Goal: Task Accomplishment & Management: Manage account settings

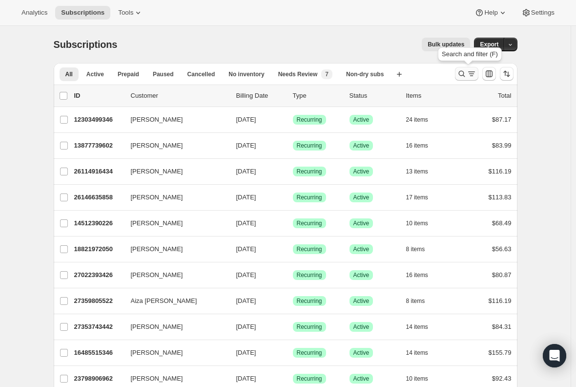
click at [466, 75] on icon "Search and filter results" at bounding box center [462, 74] width 10 height 10
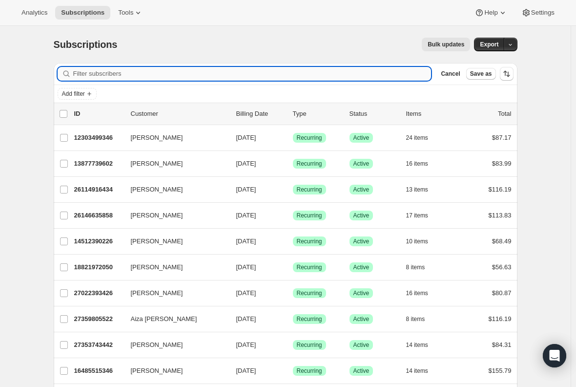
click at [208, 79] on input "Filter subscribers" at bounding box center [252, 74] width 358 height 14
paste input "ktlande8@gmail.com"
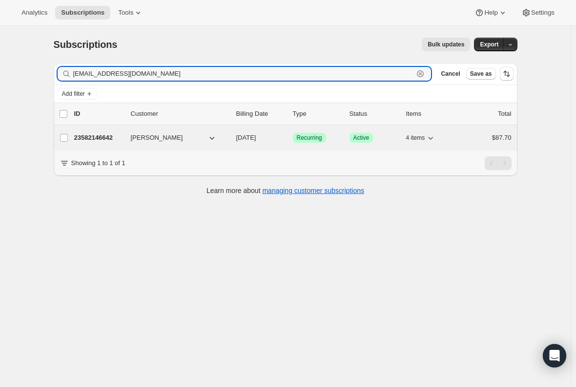
type input "ktlande8@gmail.com"
click at [92, 136] on p "23582146642" at bounding box center [98, 138] width 49 height 10
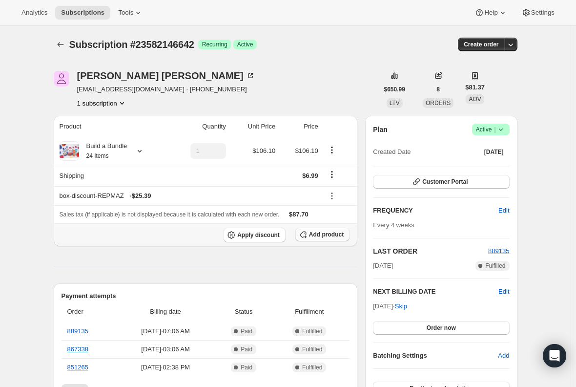
click at [334, 236] on span "Add product" at bounding box center [326, 234] width 35 height 8
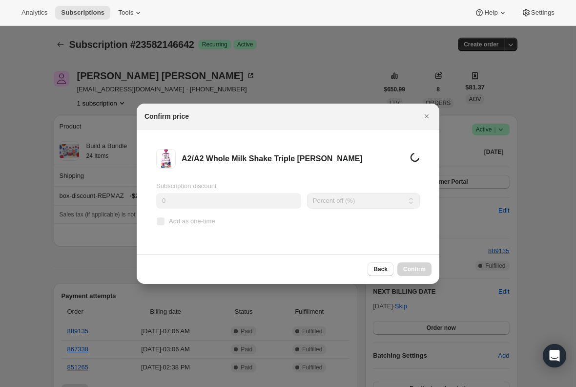
click at [188, 199] on input "0" at bounding box center [228, 201] width 145 height 16
click at [158, 223] on input "Add as one-time" at bounding box center [161, 221] width 8 height 8
checkbox input "true"
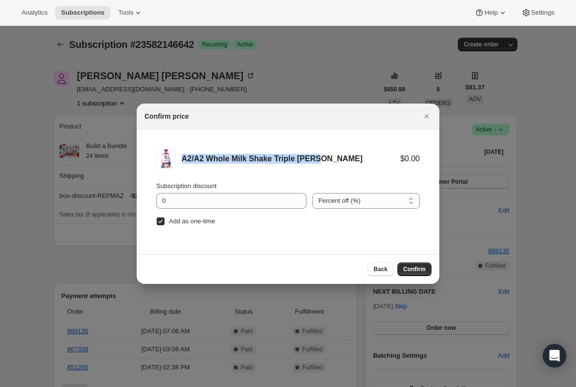
drag, startPoint x: 328, startPoint y: 158, endPoint x: 182, endPoint y: 160, distance: 145.5
click at [182, 160] on div "A2/A2 Whole Milk Shake Triple Berry" at bounding box center [291, 159] width 219 height 10
copy div "A2/A2 Whole Milk Shake Triple Berry"
click at [419, 264] on button "Confirm" at bounding box center [414, 269] width 34 height 14
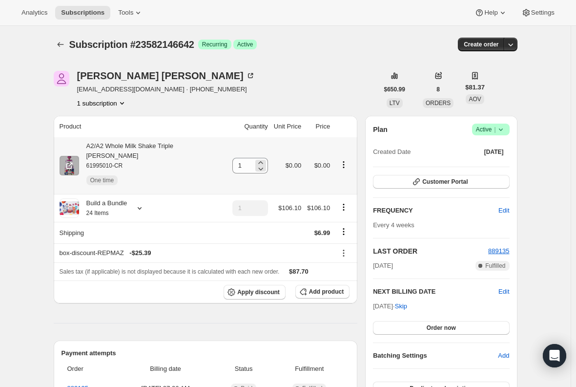
click at [246, 158] on div "1" at bounding box center [250, 166] width 36 height 16
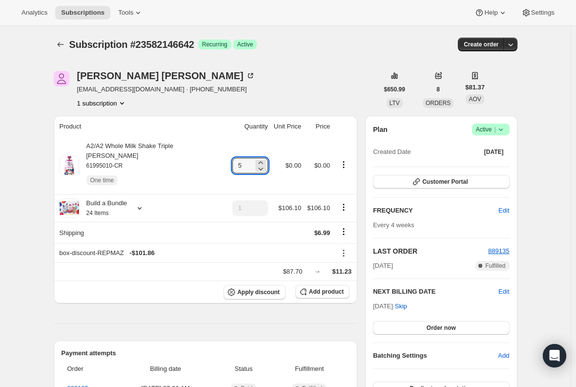
type input "5"
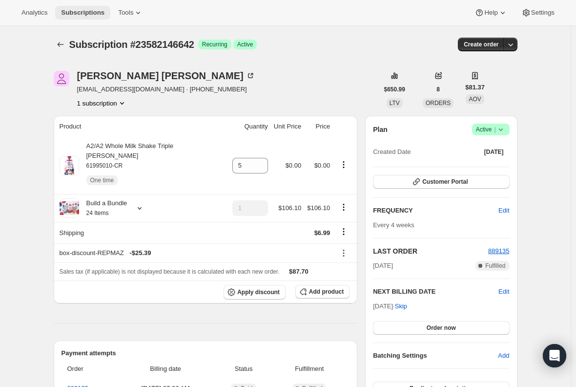
click at [83, 9] on span "Subscriptions" at bounding box center [82, 13] width 43 height 8
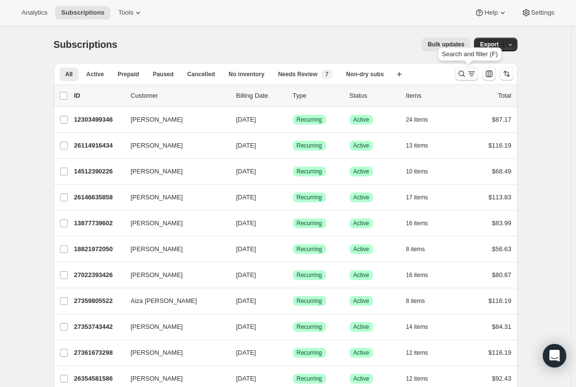
click at [476, 74] on icon "Search and filter results" at bounding box center [472, 74] width 10 height 10
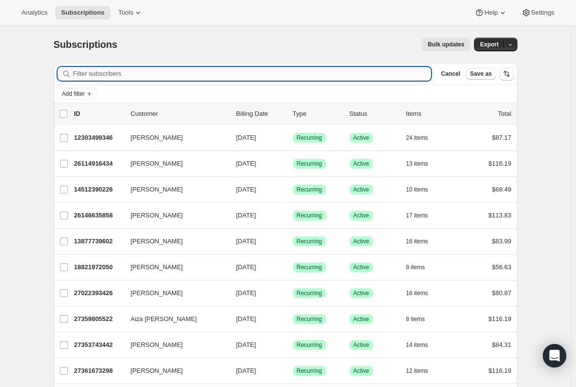
click at [171, 70] on input "Filter subscribers" at bounding box center [252, 74] width 358 height 14
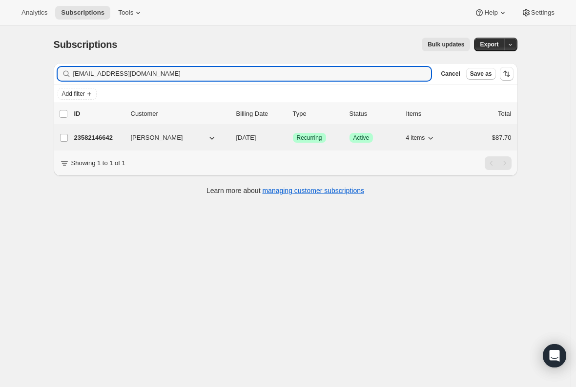
type input "ktlande8@gmail.com"
click at [98, 135] on p "23582146642" at bounding box center [98, 138] width 49 height 10
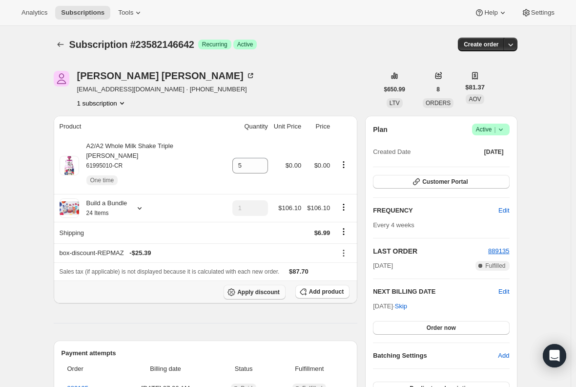
click at [244, 288] on span "Apply discount" at bounding box center [258, 292] width 42 height 8
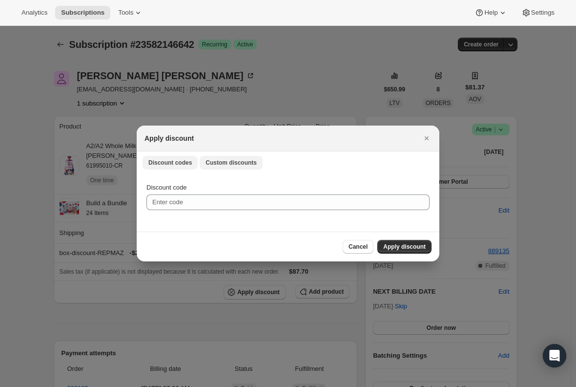
click at [236, 166] on button "Custom discounts" at bounding box center [231, 163] width 63 height 14
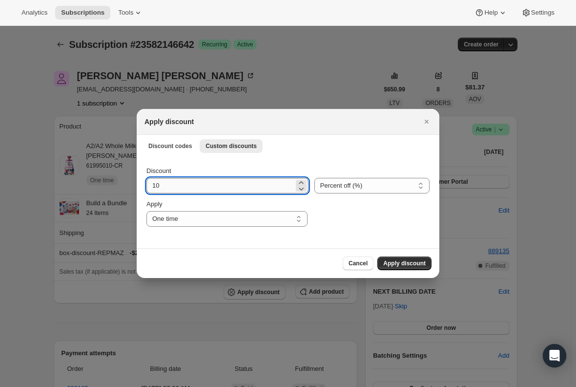
click at [184, 190] on input "10" at bounding box center [219, 186] width 147 height 16
type input "1"
type input "20"
click at [189, 221] on select "One time Specify instances... Indefinitely" at bounding box center [226, 219] width 161 height 16
select select "specific"
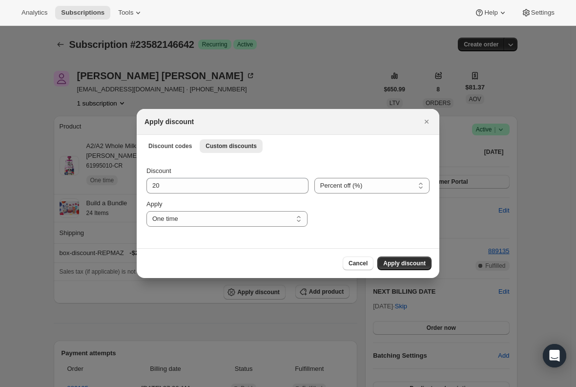
click at [146, 211] on select "One time Specify instances... Indefinitely" at bounding box center [226, 219] width 161 height 16
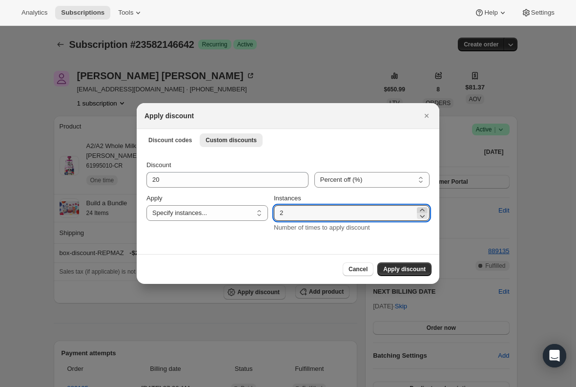
click at [422, 208] on icon ":r2iu:" at bounding box center [422, 210] width 10 height 10
type input "3"
click at [405, 267] on span "Apply discount" at bounding box center [404, 269] width 42 height 8
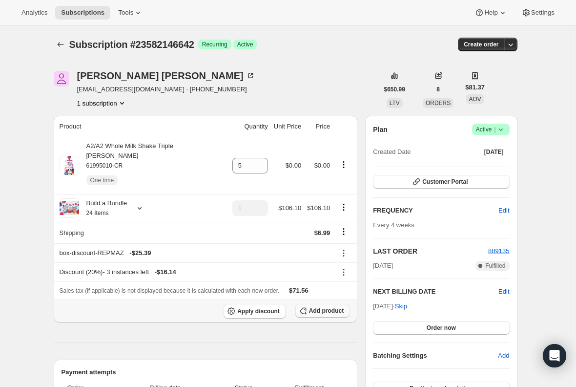
click at [314, 306] on button "Add product" at bounding box center [322, 311] width 54 height 14
click at [244, 307] on span "Apply discount" at bounding box center [258, 311] width 42 height 8
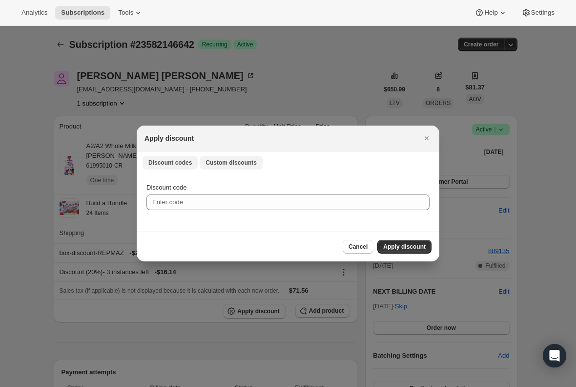
click at [221, 164] on span "Custom discounts" at bounding box center [231, 163] width 51 height 8
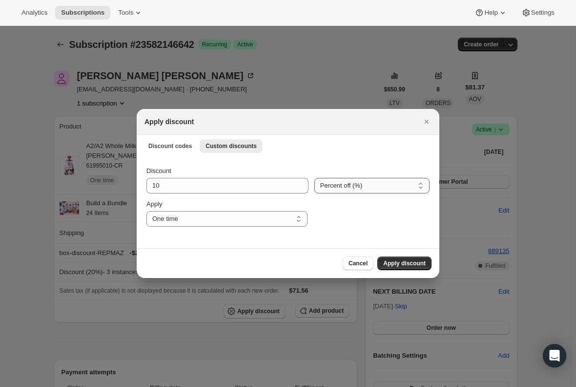
click at [354, 190] on select "Percent off (%) Amount off ($)" at bounding box center [371, 186] width 115 height 16
select select "fixed"
click at [314, 178] on select "Percent off (%) Amount off ($)" at bounding box center [371, 186] width 115 height 16
click at [180, 187] on input "10" at bounding box center [220, 186] width 148 height 16
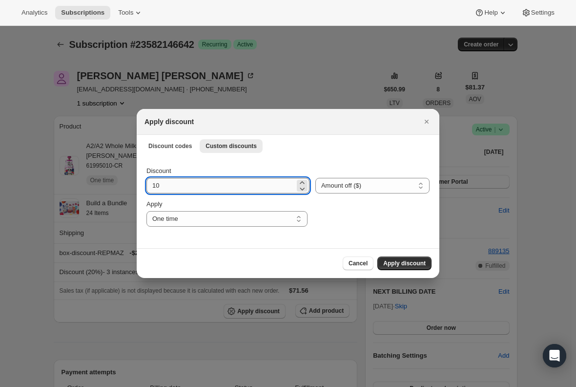
type input "1"
type input "6.99"
click at [173, 218] on select "One time Specify instances... Indefinitely" at bounding box center [226, 219] width 161 height 16
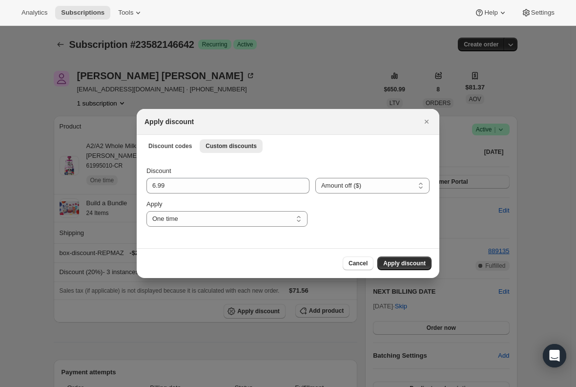
select select "specific"
click at [146, 211] on select "One time Specify instances... Indefinitely" at bounding box center [226, 219] width 161 height 16
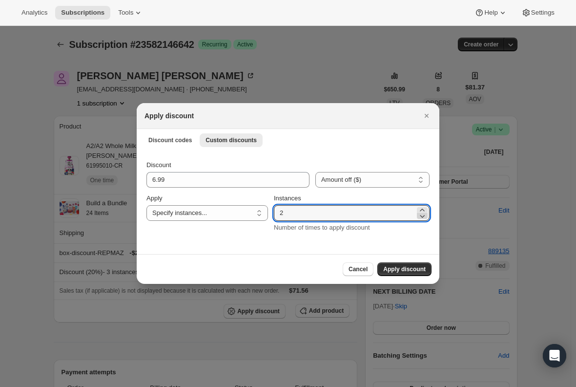
click at [421, 211] on icon ":r2ko:" at bounding box center [422, 216] width 10 height 10
click at [421, 207] on icon ":r2ko:" at bounding box center [422, 210] width 10 height 10
type input "3"
click at [402, 267] on span "Apply discount" at bounding box center [404, 269] width 42 height 8
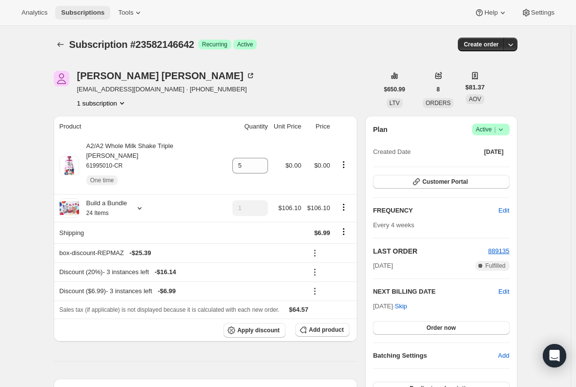
click at [72, 9] on span "Subscriptions" at bounding box center [82, 13] width 43 height 8
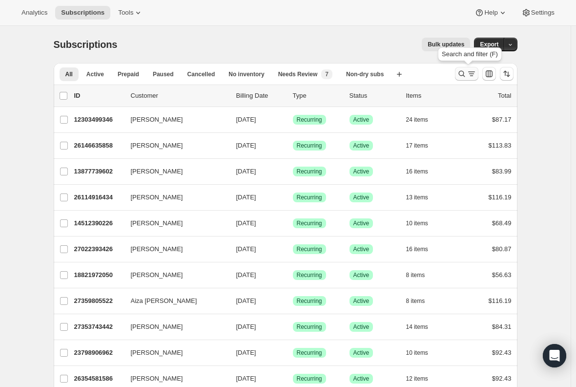
click at [464, 73] on icon "Search and filter results" at bounding box center [462, 74] width 10 height 10
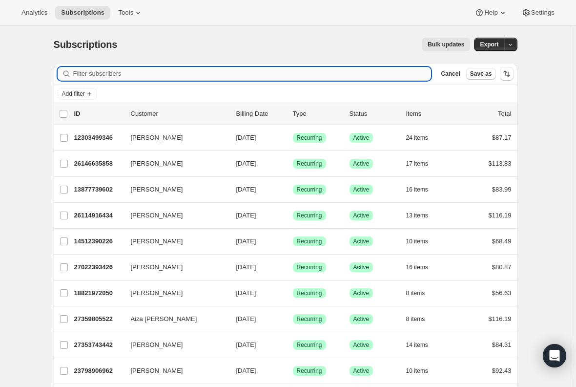
click at [192, 76] on input "Filter subscribers" at bounding box center [252, 74] width 358 height 14
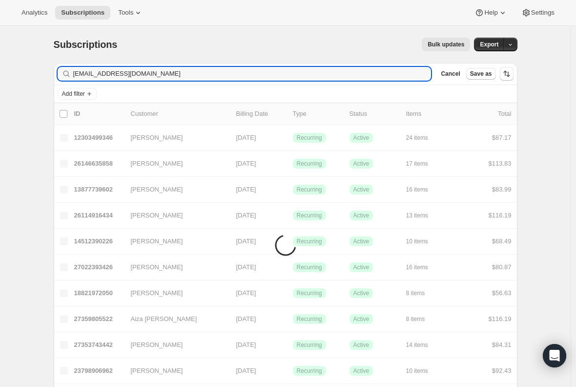
type input "lisaemees@gmail.com"
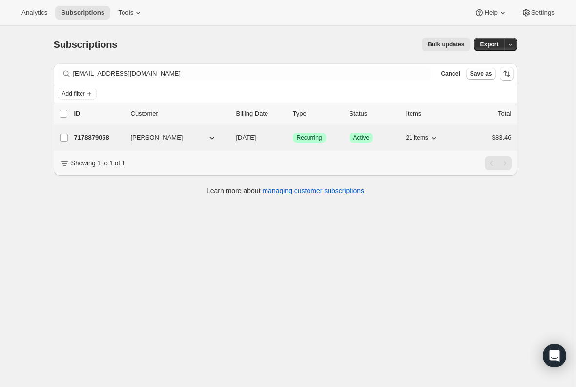
click at [92, 139] on p "7178879058" at bounding box center [98, 138] width 49 height 10
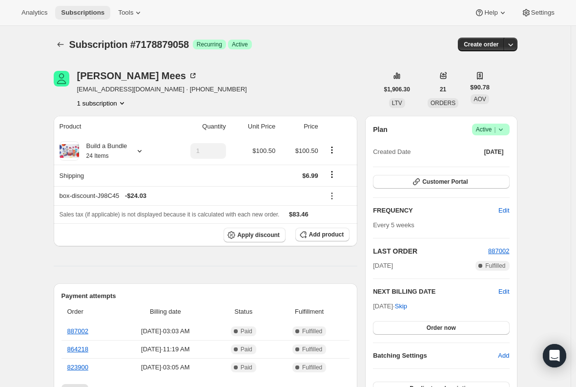
click at [84, 13] on span "Subscriptions" at bounding box center [82, 13] width 43 height 8
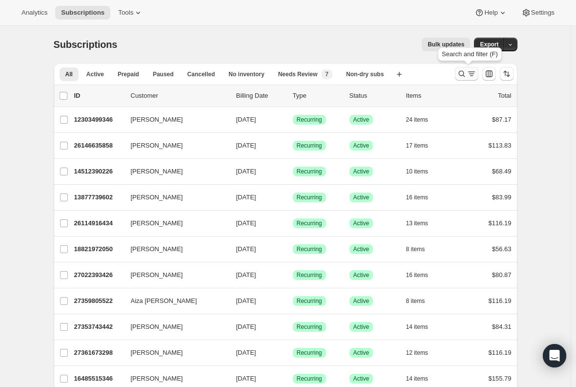
click at [464, 72] on icon "Search and filter results" at bounding box center [462, 74] width 10 height 10
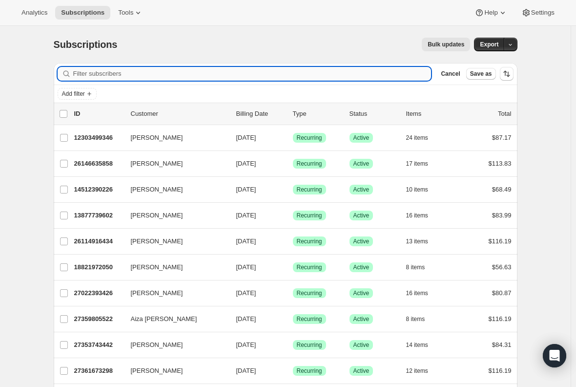
click at [117, 71] on input "Filter subscribers" at bounding box center [252, 74] width 358 height 14
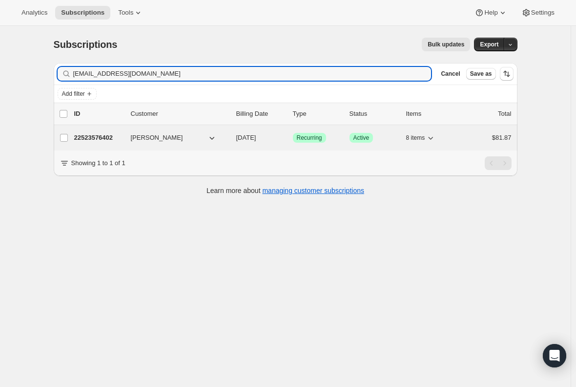
type input "aro383@yahoo.com"
click at [110, 136] on p "22523576402" at bounding box center [98, 138] width 49 height 10
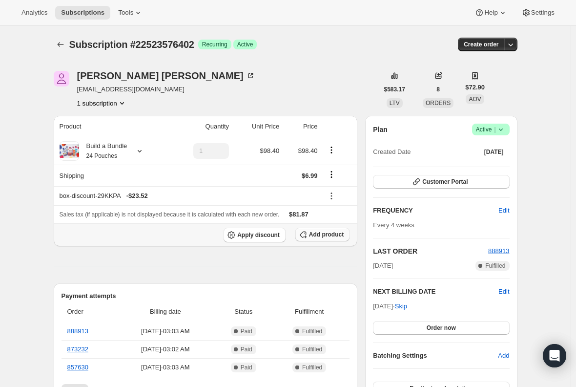
click at [327, 237] on span "Add product" at bounding box center [326, 234] width 35 height 8
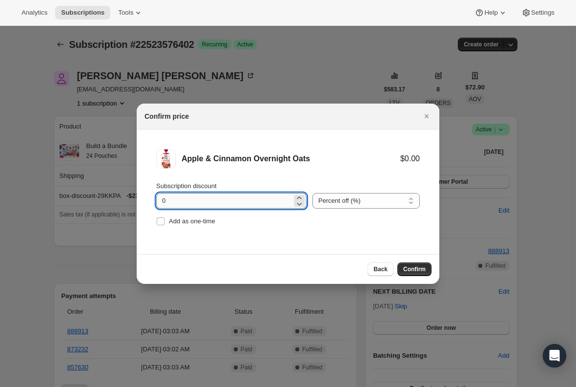
click at [202, 205] on input "0" at bounding box center [224, 201] width 136 height 16
click at [163, 217] on span ":r3lr:" at bounding box center [160, 221] width 9 height 9
click at [163, 217] on input "Add as one-time" at bounding box center [161, 221] width 8 height 8
checkbox input "true"
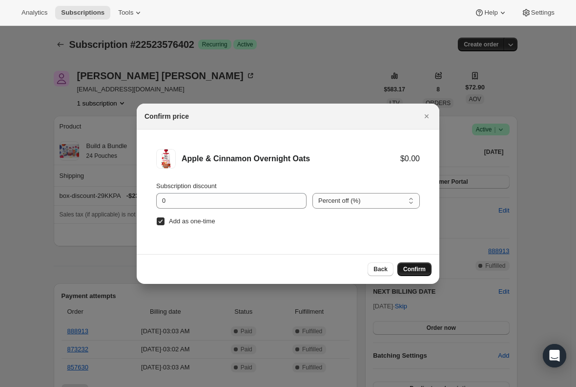
click at [411, 263] on button "Confirm" at bounding box center [414, 269] width 34 height 14
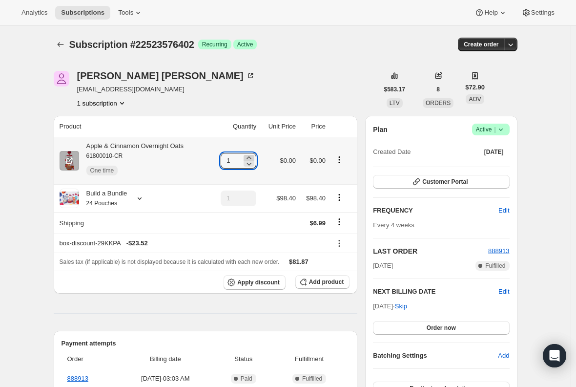
click at [253, 156] on icon at bounding box center [249, 158] width 10 height 10
type input "3"
click at [150, 145] on div "Apple & Cinnamon Overnight Oats 61800010-CR One time" at bounding box center [131, 160] width 104 height 39
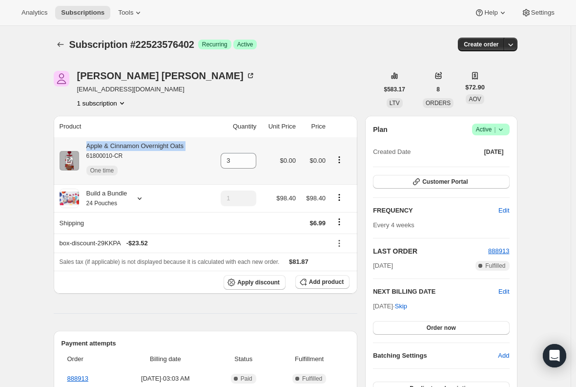
click at [150, 145] on div "Apple & Cinnamon Overnight Oats 61800010-CR One time" at bounding box center [131, 160] width 104 height 39
copy div "Apple & Cinnamon Overnight Oats"
click at [79, 14] on span "Subscriptions" at bounding box center [82, 13] width 43 height 8
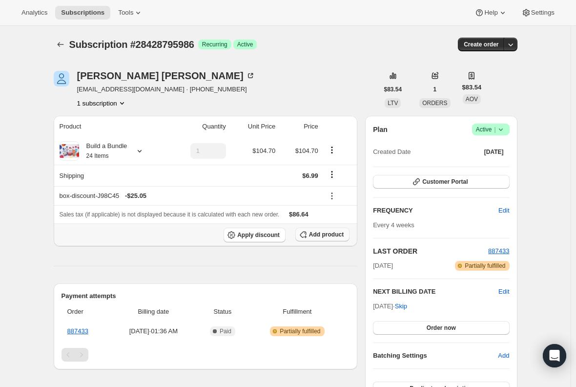
click at [317, 235] on span "Add product" at bounding box center [326, 234] width 35 height 8
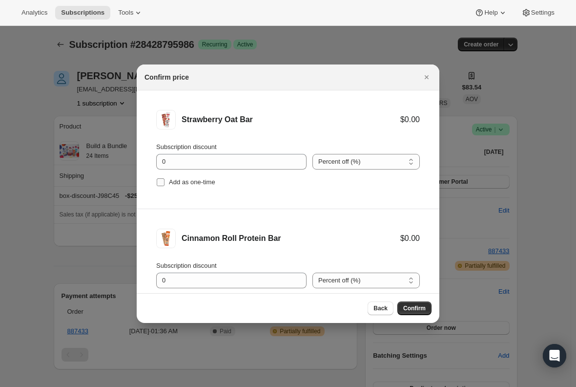
click at [161, 183] on input "Add as one-time" at bounding box center [161, 182] width 8 height 8
checkbox input "true"
click at [138, 269] on li "Cinnamon Roll Protein Bar $0.00 Subscription discount 0 Percent off (%) Amount …" at bounding box center [288, 268] width 303 height 118
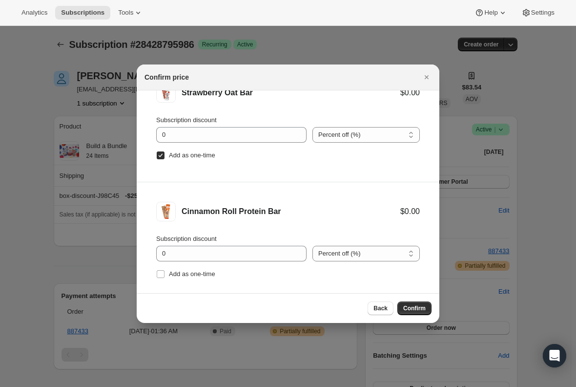
scroll to position [41, 0]
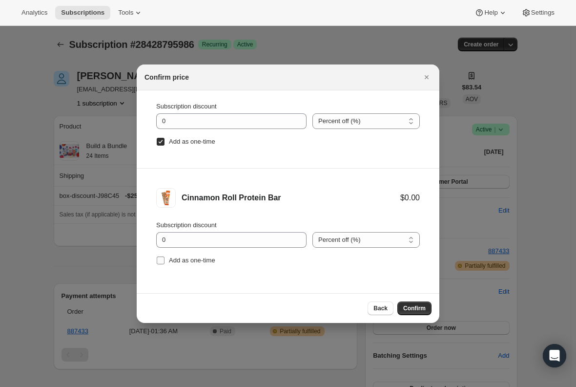
click at [158, 260] on input "Add as one-time" at bounding box center [161, 260] width 8 height 8
checkbox input "true"
click at [415, 303] on button "Confirm" at bounding box center [414, 308] width 34 height 14
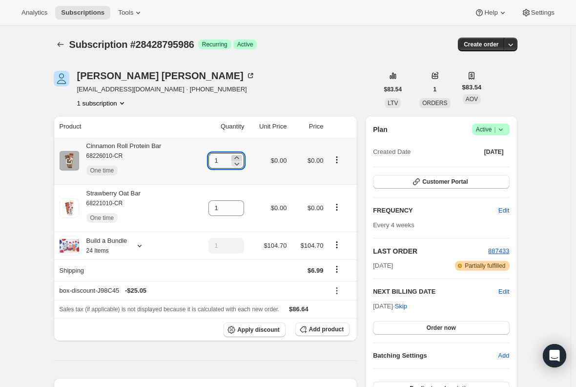
click at [237, 155] on icon at bounding box center [237, 158] width 10 height 10
type input "2"
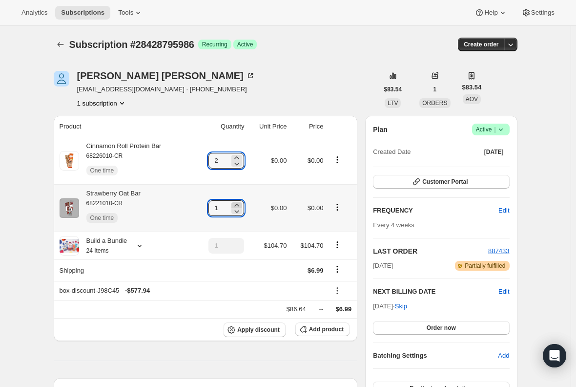
click at [239, 204] on icon at bounding box center [237, 205] width 10 height 10
type input "2"
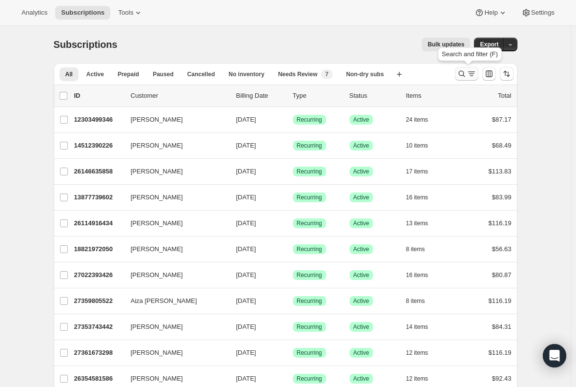
click at [463, 76] on icon "Search and filter results" at bounding box center [462, 74] width 10 height 10
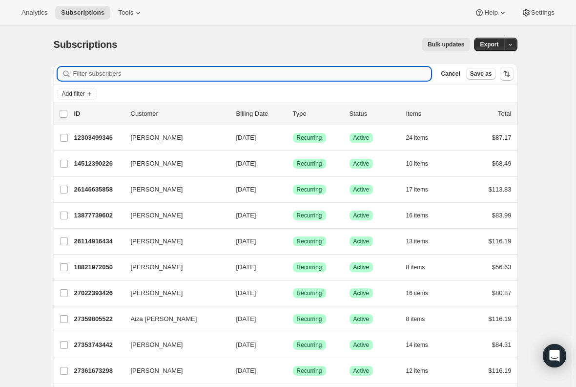
click at [122, 78] on input "Filter subscribers" at bounding box center [252, 74] width 358 height 14
paste input "[EMAIL_ADDRESS][DOMAIN_NAME]"
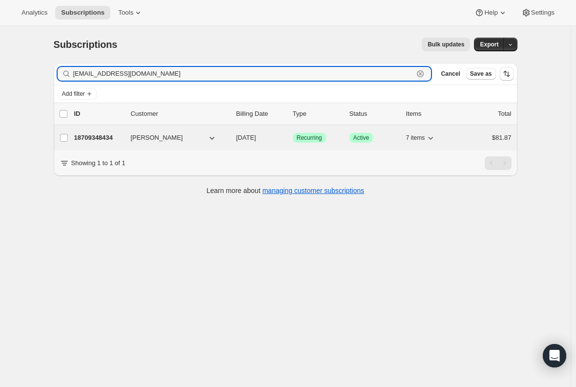
type input "[EMAIL_ADDRESS][DOMAIN_NAME]"
click at [101, 138] on p "18709348434" at bounding box center [98, 138] width 49 height 10
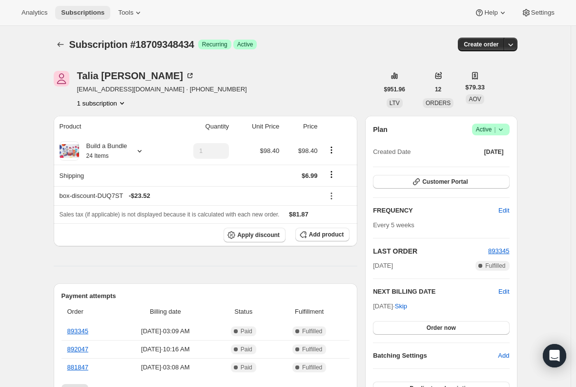
click at [77, 6] on button "Subscriptions" at bounding box center [82, 13] width 55 height 14
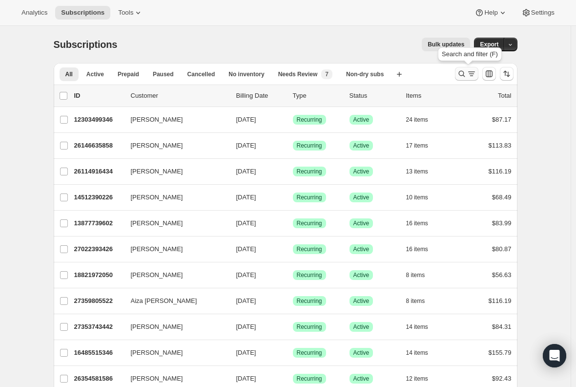
click at [463, 78] on icon "Search and filter results" at bounding box center [462, 74] width 10 height 10
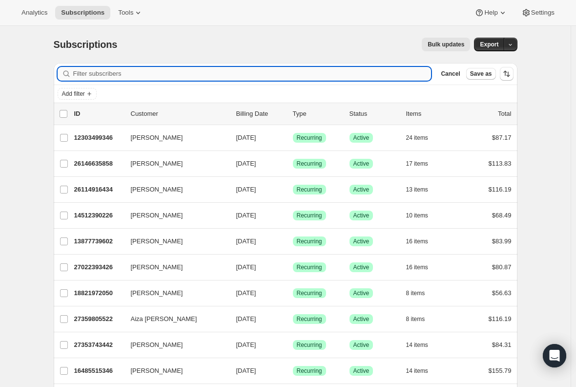
click at [172, 71] on input "Filter subscribers" at bounding box center [252, 74] width 358 height 14
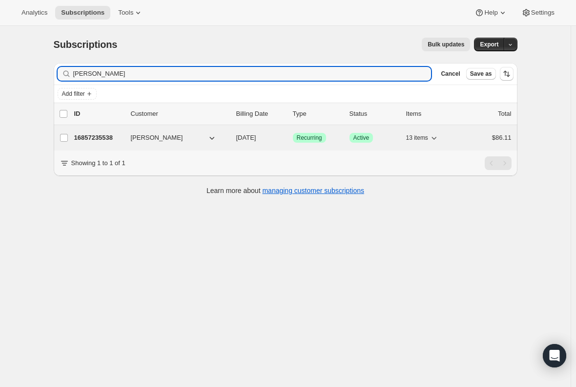
type input "[PERSON_NAME]"
click at [101, 142] on p "16857235538" at bounding box center [98, 138] width 49 height 10
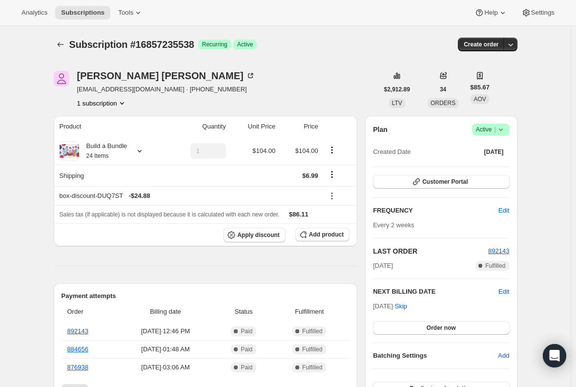
click at [116, 86] on span "[EMAIL_ADDRESS][DOMAIN_NAME] · [PHONE_NUMBER]" at bounding box center [166, 89] width 178 height 10
drag, startPoint x: 145, startPoint y: 88, endPoint x: 80, endPoint y: 87, distance: 65.4
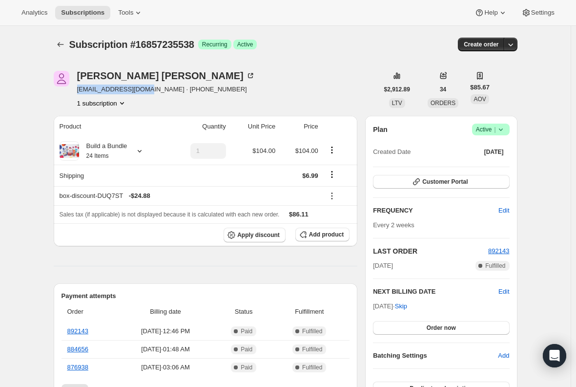
click at [80, 87] on span "[EMAIL_ADDRESS][DOMAIN_NAME] · [PHONE_NUMBER]" at bounding box center [166, 89] width 178 height 10
copy span "[EMAIL_ADDRESS][DOMAIN_NAME]"
click at [82, 13] on span "Subscriptions" at bounding box center [82, 13] width 43 height 8
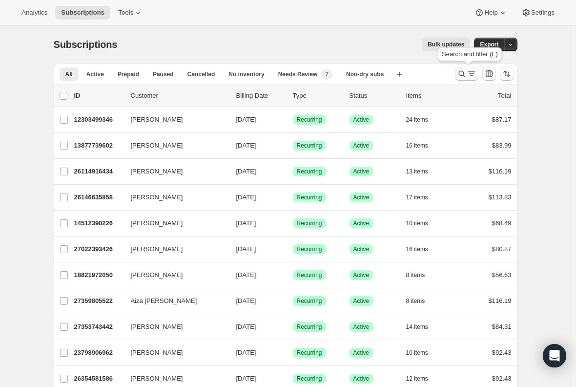
click at [464, 74] on icon "Search and filter results" at bounding box center [462, 74] width 10 height 10
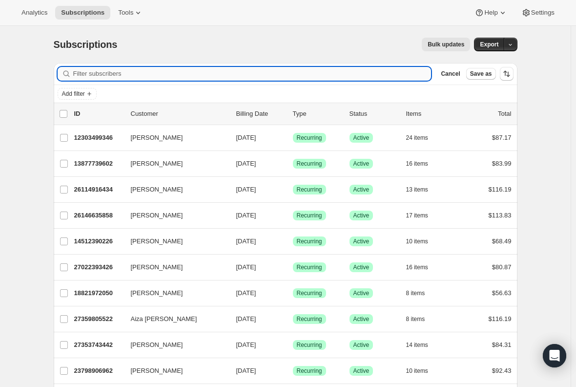
click at [207, 71] on input "Filter subscribers" at bounding box center [252, 74] width 358 height 14
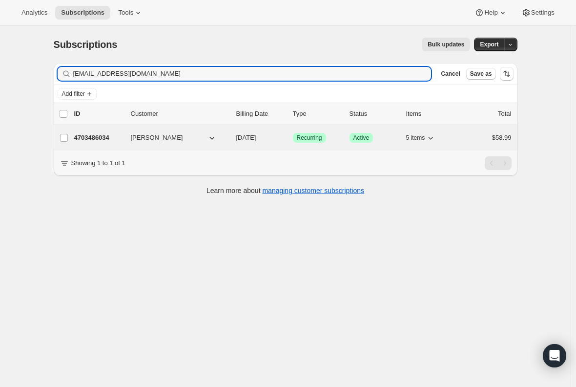
type input "[EMAIL_ADDRESS][DOMAIN_NAME]"
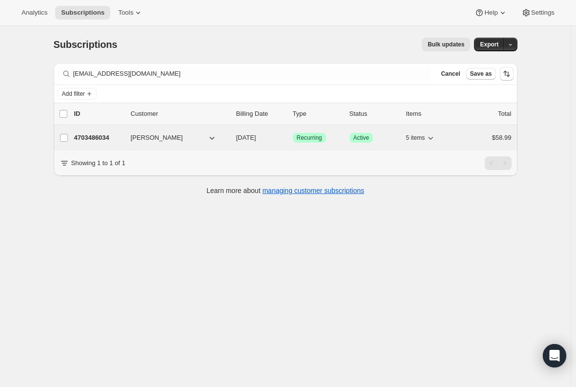
click at [101, 135] on p "4703486034" at bounding box center [98, 138] width 49 height 10
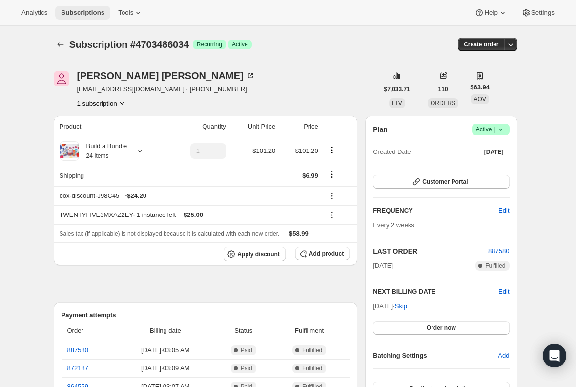
click at [70, 11] on span "Subscriptions" at bounding box center [82, 13] width 43 height 8
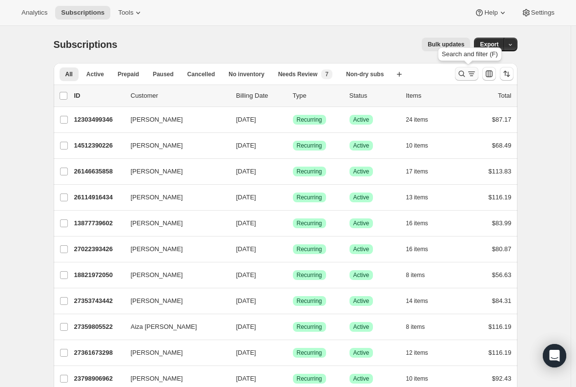
click at [465, 70] on icon "Search and filter results" at bounding box center [462, 74] width 10 height 10
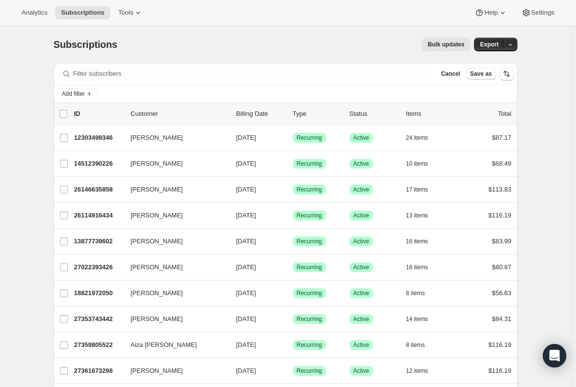
click at [198, 65] on div "Filter subscribers Cancel Save as" at bounding box center [286, 73] width 464 height 21
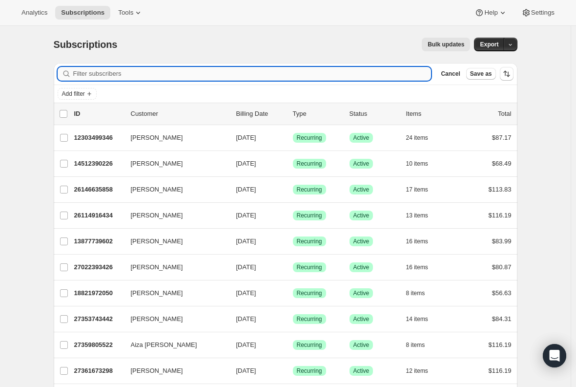
click at [192, 71] on input "Filter subscribers" at bounding box center [252, 74] width 358 height 14
paste input "megan.[PERSON_NAME].[PERSON_NAME]@gmail.com-"
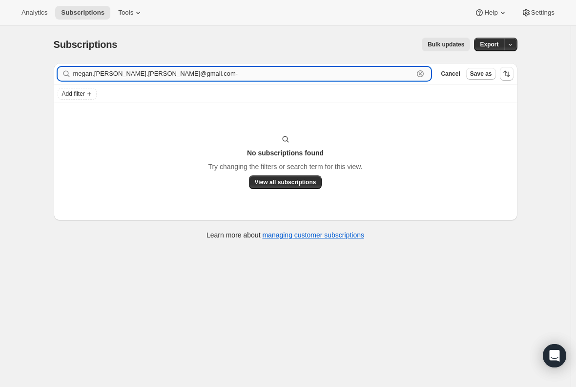
click at [182, 76] on input "megan.[PERSON_NAME].[PERSON_NAME]@gmail.com-" at bounding box center [243, 74] width 341 height 14
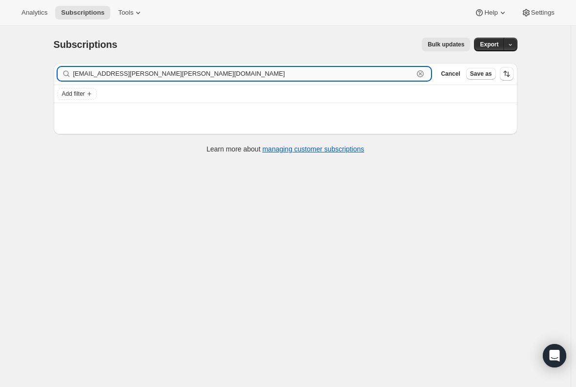
click at [176, 71] on input "[EMAIL_ADDRESS][PERSON_NAME][PERSON_NAME][DOMAIN_NAME]" at bounding box center [243, 74] width 341 height 14
type input "[EMAIL_ADDRESS][PERSON_NAME][PERSON_NAME][DOMAIN_NAME]"
click at [132, 74] on input "[EMAIL_ADDRESS][PERSON_NAME][PERSON_NAME][DOMAIN_NAME]" at bounding box center [243, 74] width 341 height 14
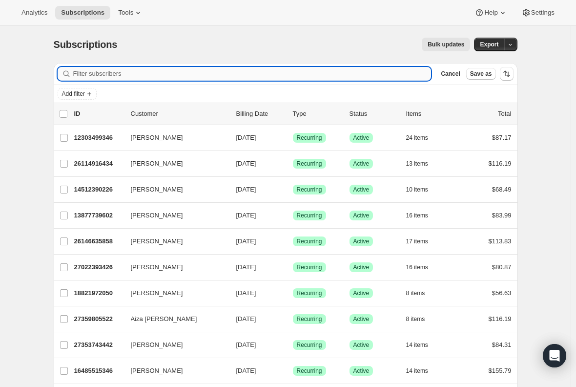
click at [107, 73] on input "Filter subscribers" at bounding box center [252, 74] width 358 height 14
paste input "[EMAIL_ADDRESS][PERSON_NAME][PERSON_NAME][DOMAIN_NAME]"
type input "[EMAIL_ADDRESS][PERSON_NAME][PERSON_NAME][DOMAIN_NAME]"
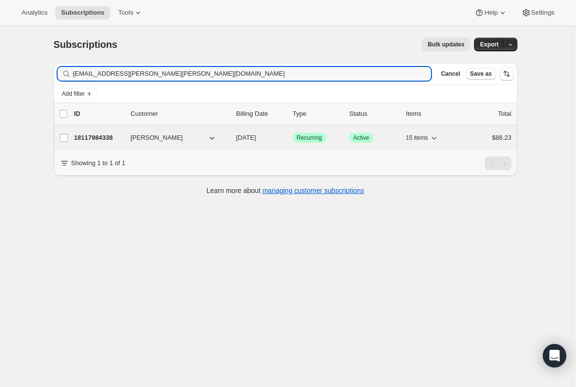
click at [103, 133] on p "18117984338" at bounding box center [98, 138] width 49 height 10
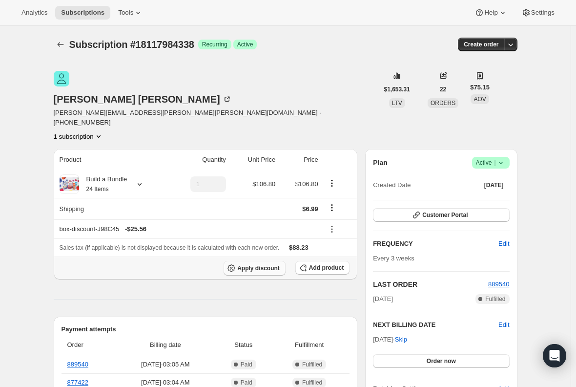
click at [251, 261] on button "Apply discount" at bounding box center [255, 268] width 62 height 15
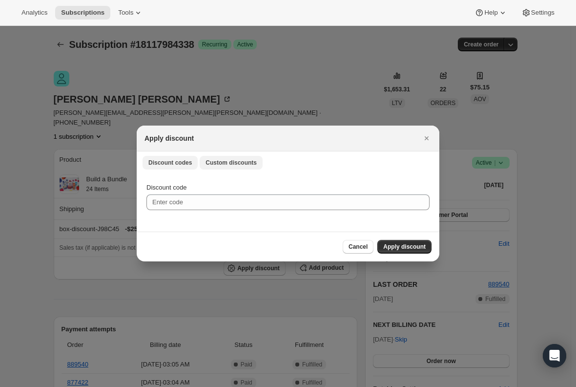
click at [235, 166] on span "Custom discounts" at bounding box center [231, 163] width 51 height 8
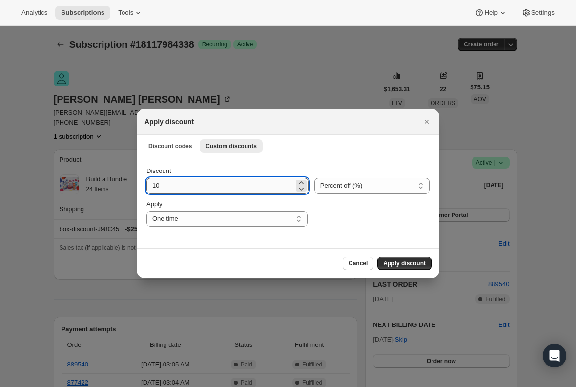
click at [198, 186] on input "10" at bounding box center [219, 186] width 147 height 16
type input "15"
click at [222, 260] on div "Cancel Apply discount" at bounding box center [287, 263] width 287 height 14
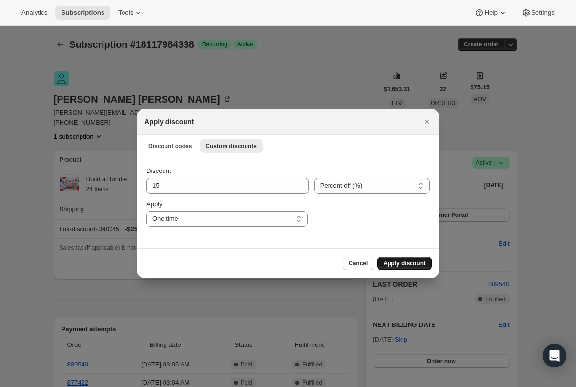
click at [392, 265] on span "Apply discount" at bounding box center [404, 263] width 42 height 8
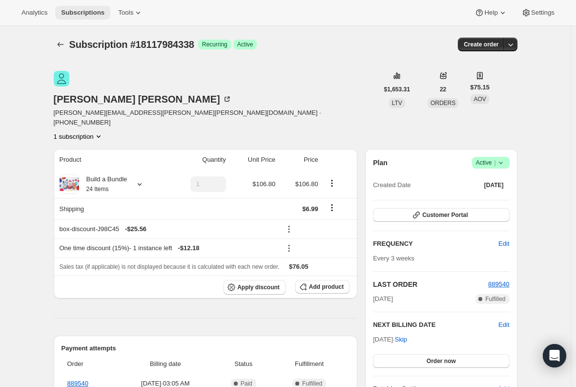
click at [67, 16] on span "Subscriptions" at bounding box center [82, 13] width 43 height 8
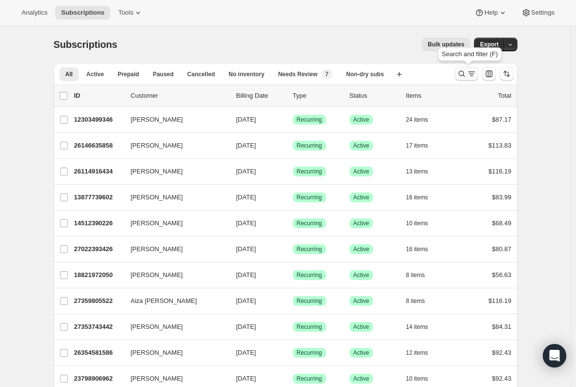
click at [470, 70] on icon "Search and filter results" at bounding box center [472, 74] width 10 height 10
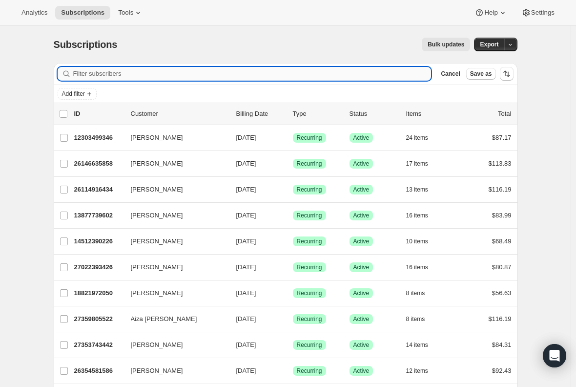
click at [261, 69] on input "Filter subscribers" at bounding box center [252, 74] width 358 height 14
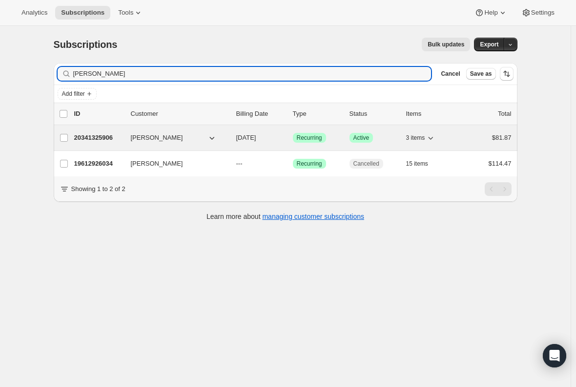
type input "[PERSON_NAME]"
click at [86, 140] on p "20341325906" at bounding box center [98, 138] width 49 height 10
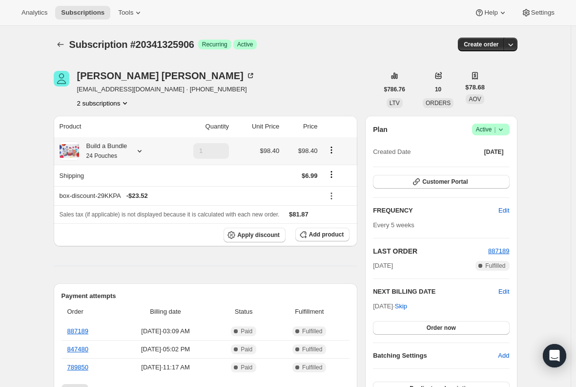
click at [108, 153] on small "24 Pouches" at bounding box center [101, 155] width 31 height 7
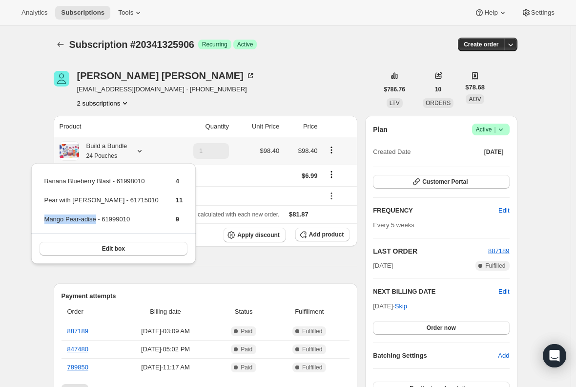
drag, startPoint x: 95, startPoint y: 219, endPoint x: 41, endPoint y: 219, distance: 53.2
click at [42, 219] on div "Banana Blueberry Blast - 61998010 4 Pear with Ginger - 61715010 11 Mango Pear-a…" at bounding box center [113, 213] width 165 height 101
click at [56, 219] on td "Mango Pear-adise - 61999010" at bounding box center [101, 223] width 115 height 18
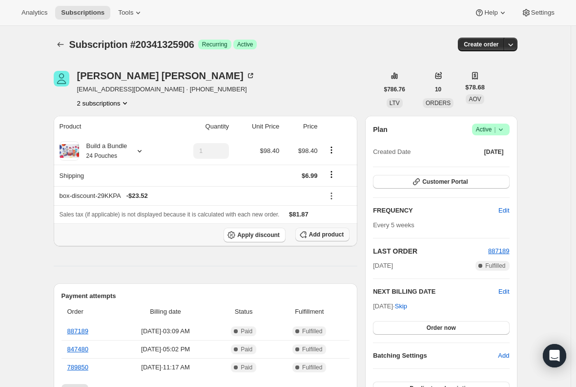
click at [318, 231] on span "Add product" at bounding box center [326, 234] width 35 height 8
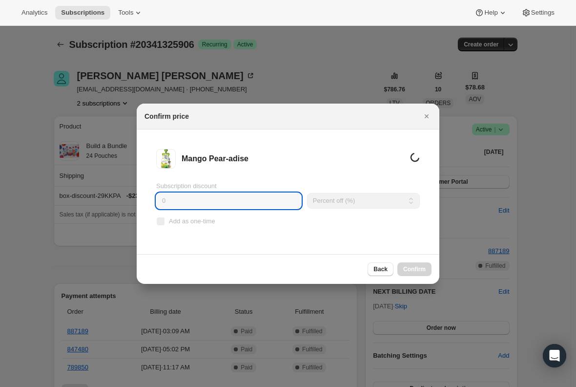
click at [185, 204] on input "0" at bounding box center [228, 201] width 145 height 16
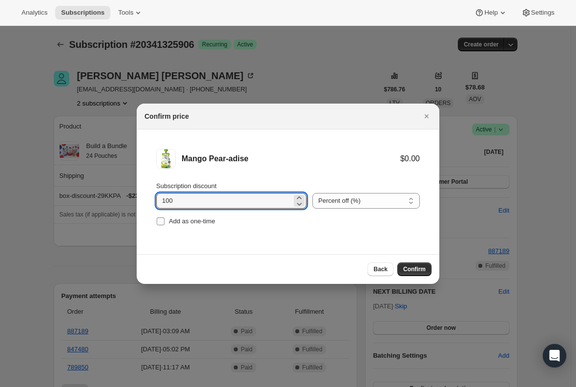
type input "100"
click at [164, 218] on input "Add as one-time" at bounding box center [161, 221] width 8 height 8
checkbox input "true"
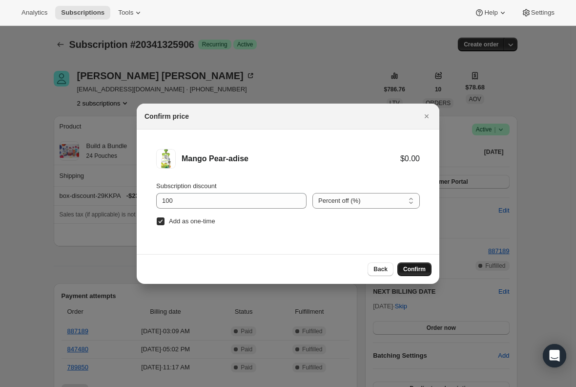
click at [408, 268] on span "Confirm" at bounding box center [414, 269] width 22 height 8
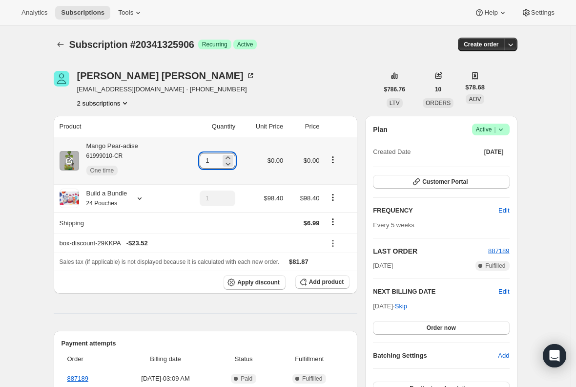
click at [221, 165] on input "1" at bounding box center [210, 161] width 21 height 16
click at [229, 157] on icon at bounding box center [228, 158] width 10 height 10
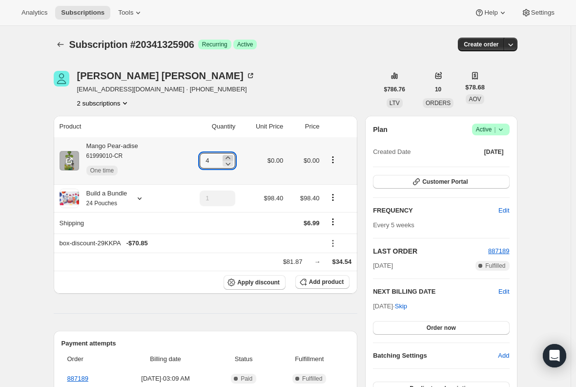
type input "5"
